Goal: Information Seeking & Learning: Learn about a topic

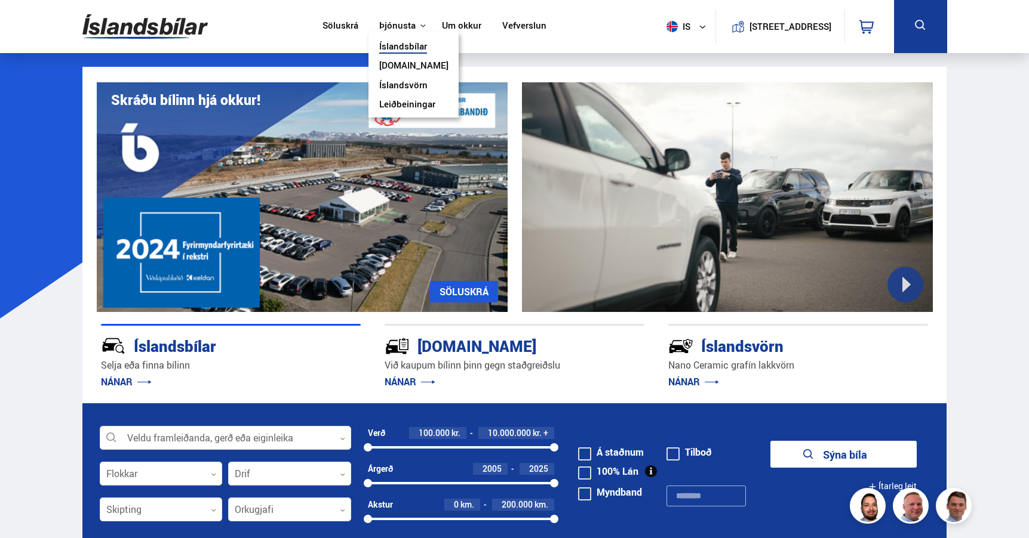
click at [403, 85] on link "Íslandsvörn" at bounding box center [403, 86] width 48 height 13
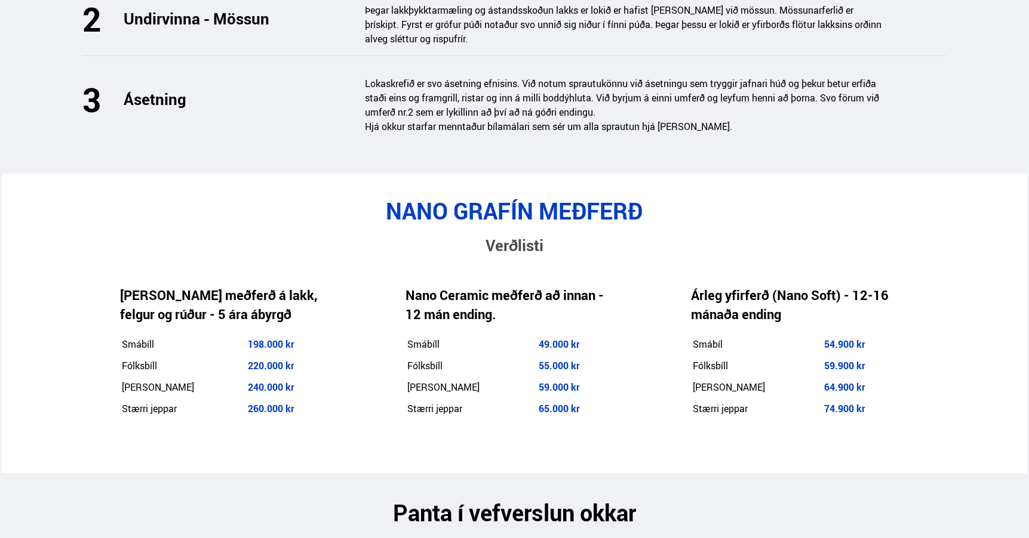
scroll to position [1815, 0]
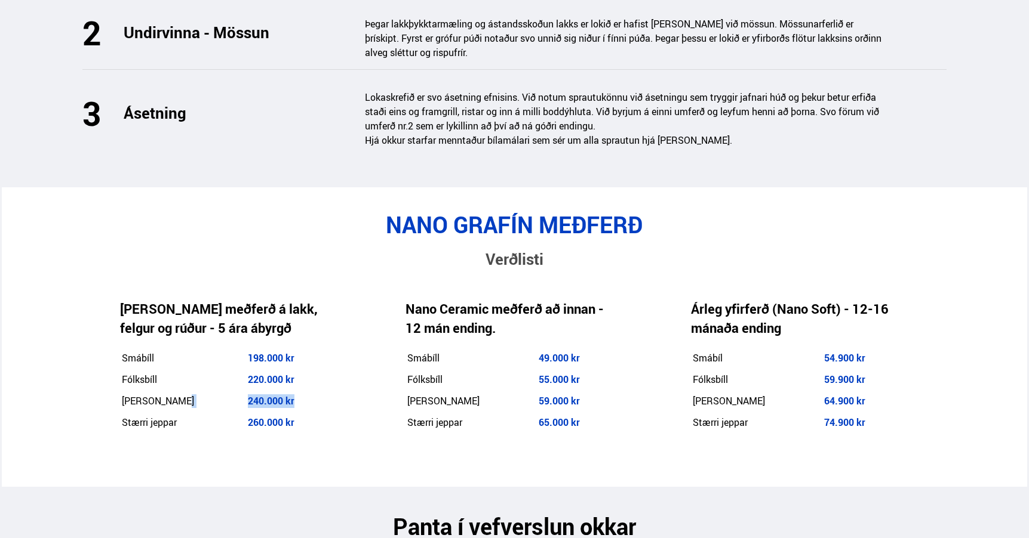
drag, startPoint x: 284, startPoint y: 352, endPoint x: 222, endPoint y: 352, distance: 61.5
click at [222, 392] on tr "Minni jeppar 240.000 kr" at bounding box center [224, 402] width 207 height 20
click at [279, 395] on span "240.000 kr" at bounding box center [271, 401] width 47 height 13
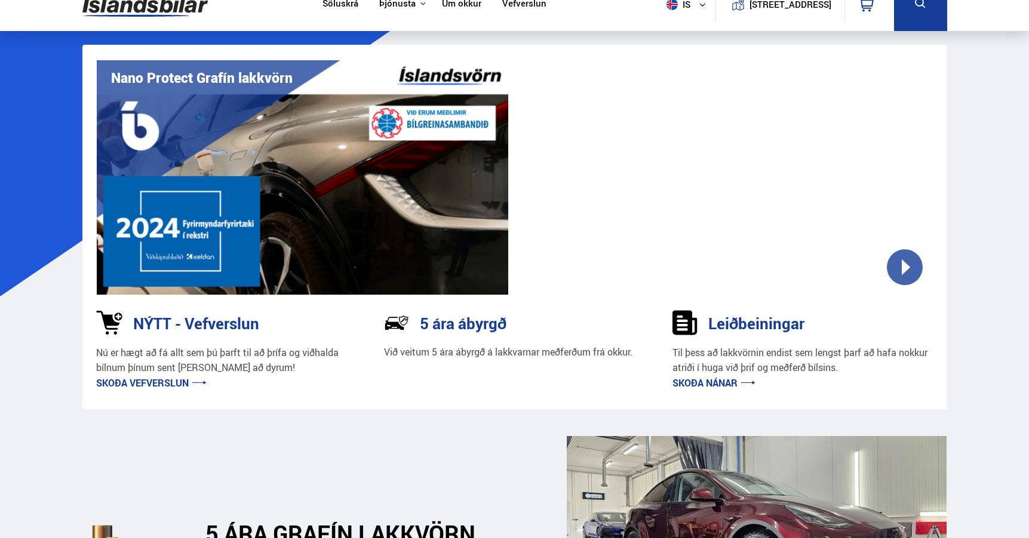
scroll to position [0, 0]
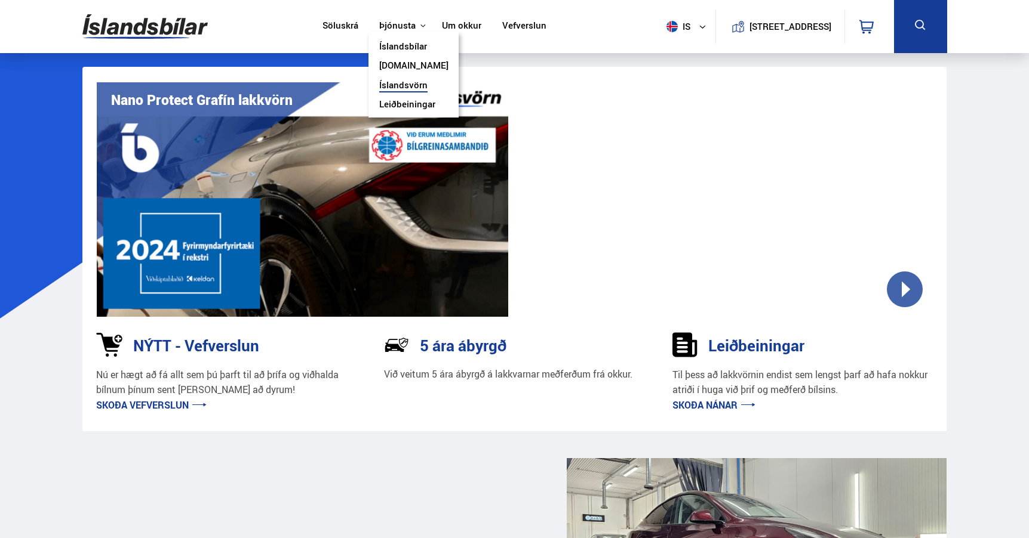
click at [420, 23] on icon at bounding box center [423, 26] width 6 height 6
click at [416, 48] on link "Íslandsbílar" at bounding box center [403, 47] width 48 height 13
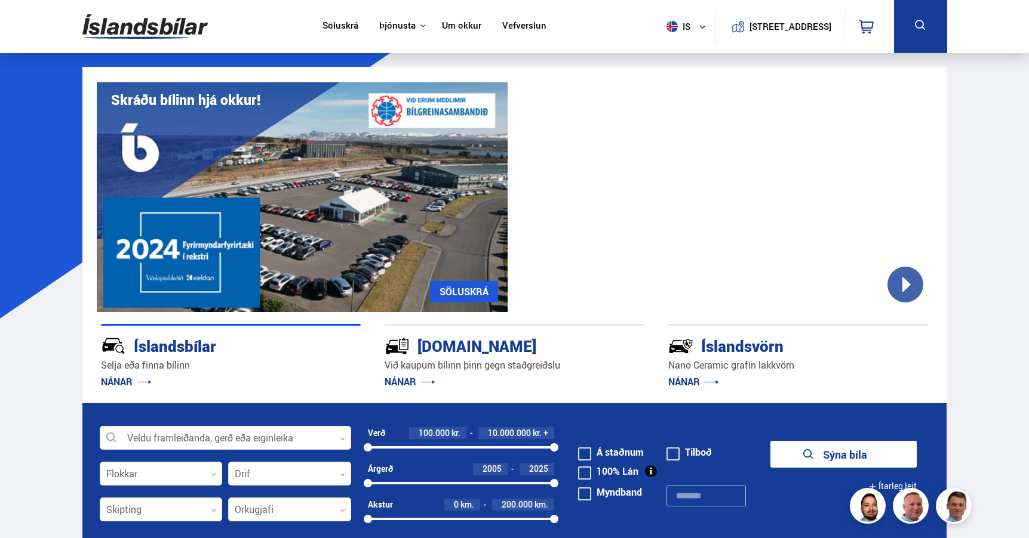
click at [515, 187] on div "Skráðu bílinn hjá okkur! [GEOGRAPHIC_DATA]" at bounding box center [514, 189] width 864 height 245
click at [514, 73] on div "Skráðu bílinn hjá okkur! [GEOGRAPHIC_DATA]" at bounding box center [514, 189] width 864 height 245
